Goal: Task Accomplishment & Management: Use online tool/utility

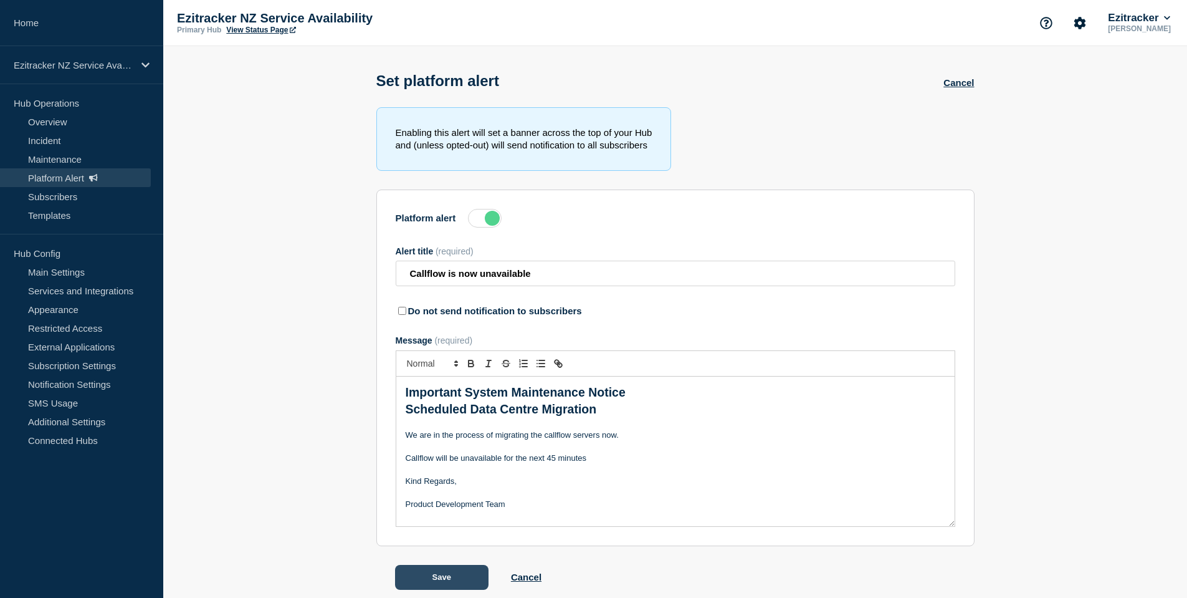
click at [459, 573] on button "Save" at bounding box center [441, 577] width 93 height 25
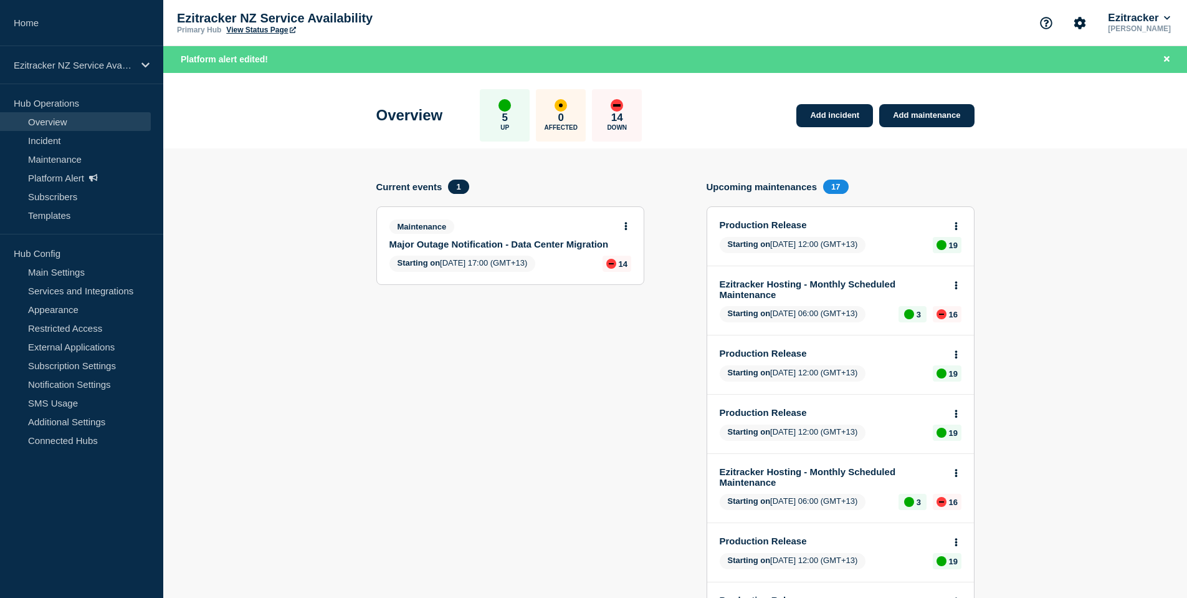
click at [548, 242] on link "Major Outage Notification - Data Center Migration" at bounding box center [502, 244] width 225 height 11
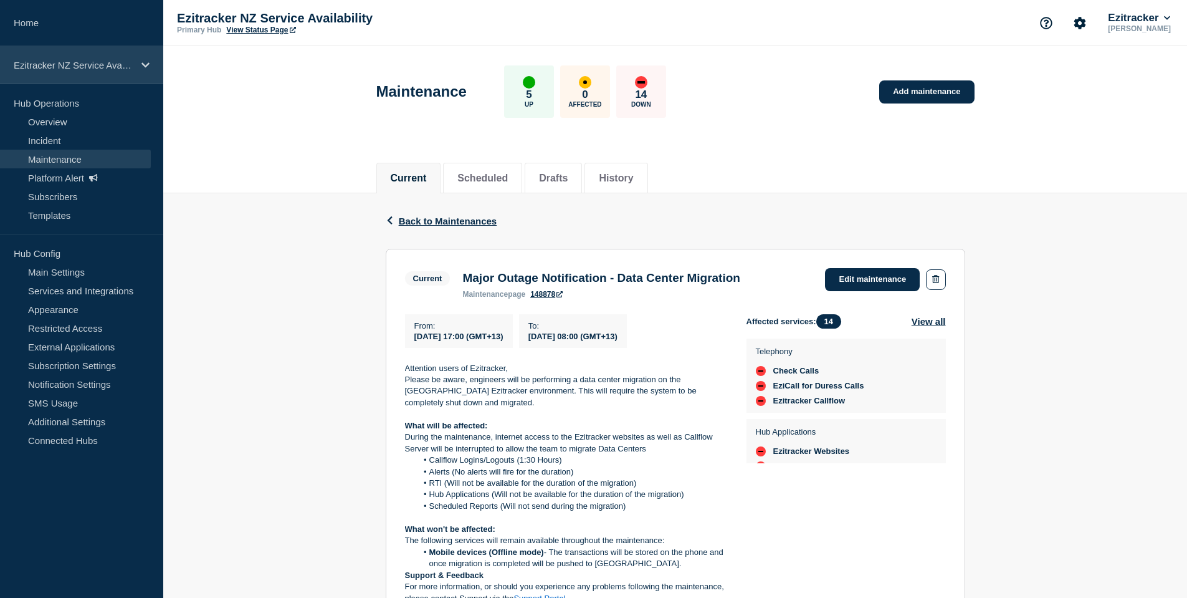
click at [64, 63] on p "Ezitracker NZ Service Availability" at bounding box center [74, 65] width 120 height 11
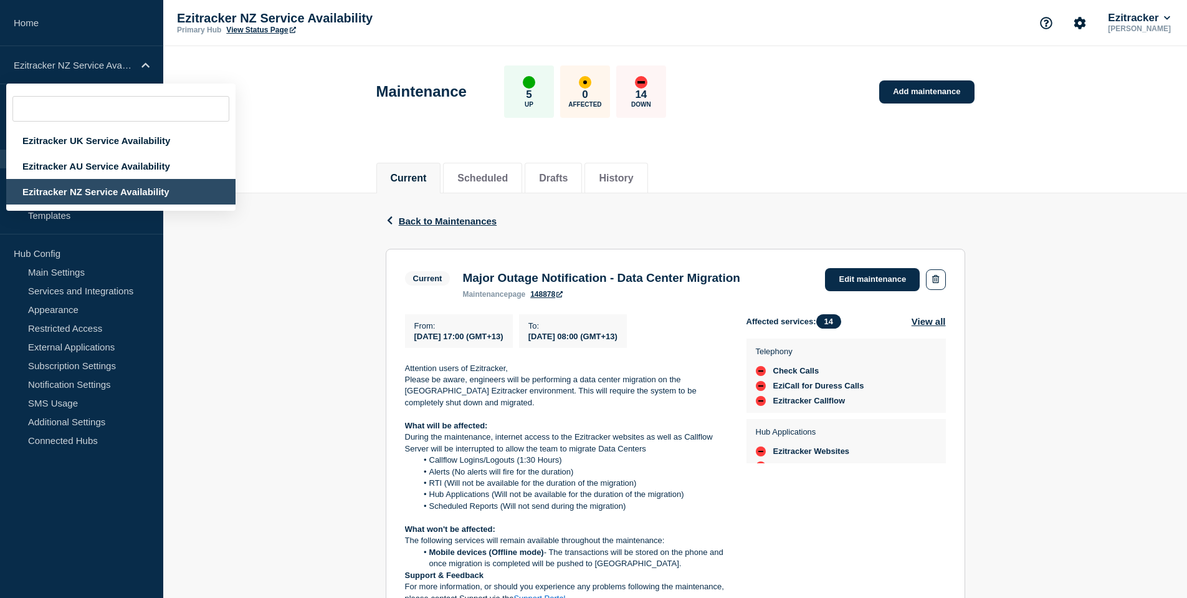
click at [262, 273] on div "Back Back to Maintenances Current Major Outage Notification - Data Center Migra…" at bounding box center [675, 501] width 1024 height 616
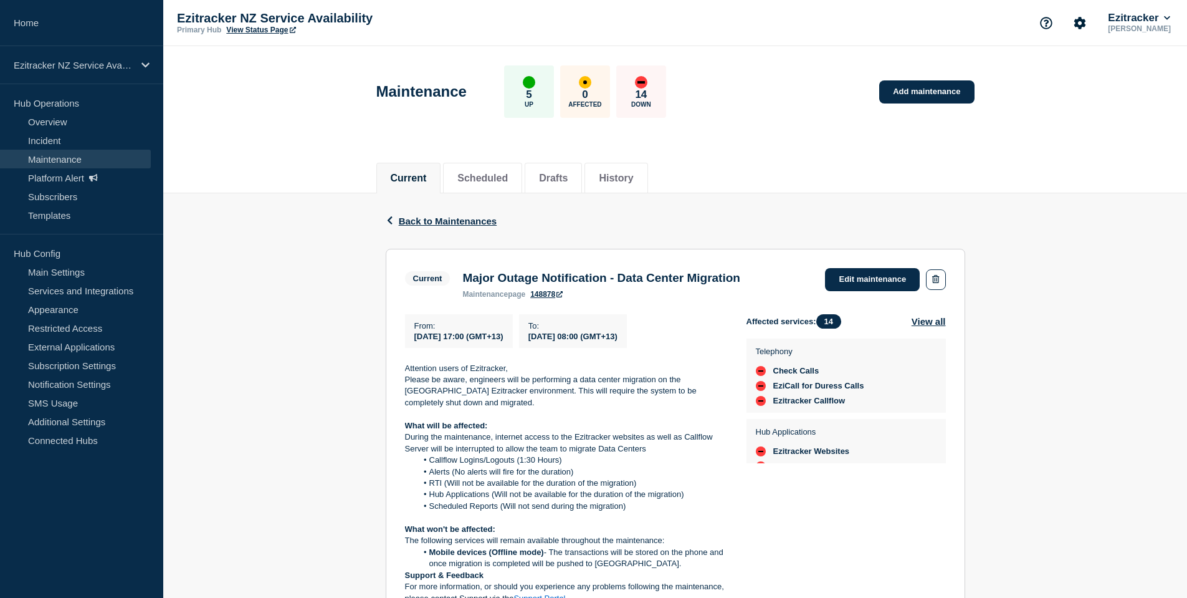
click at [273, 40] on div "Ezitracker NZ Service Availability Primary Hub View Status Page [PERSON_NAME]" at bounding box center [675, 23] width 1024 height 46
click at [275, 26] on link "View Status Page" at bounding box center [260, 30] width 69 height 9
